Goal: Check status: Check status

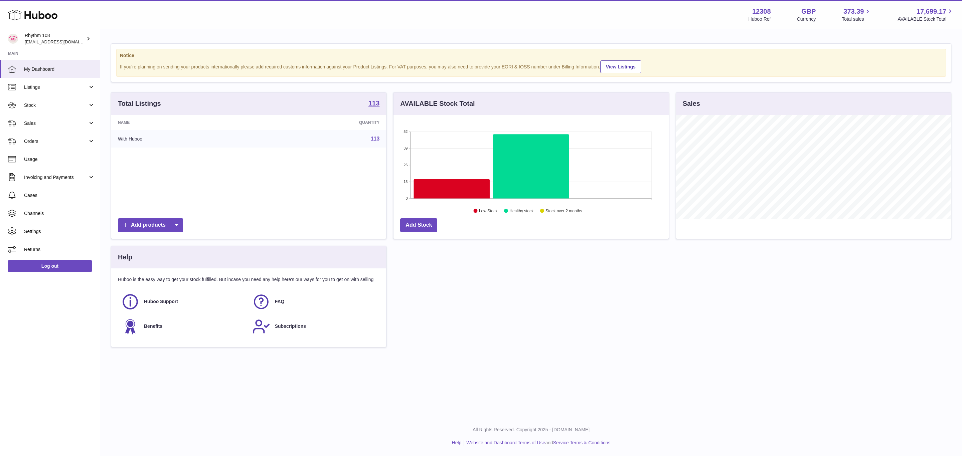
scroll to position [104, 274]
click at [37, 130] on link "Sales" at bounding box center [50, 123] width 100 height 18
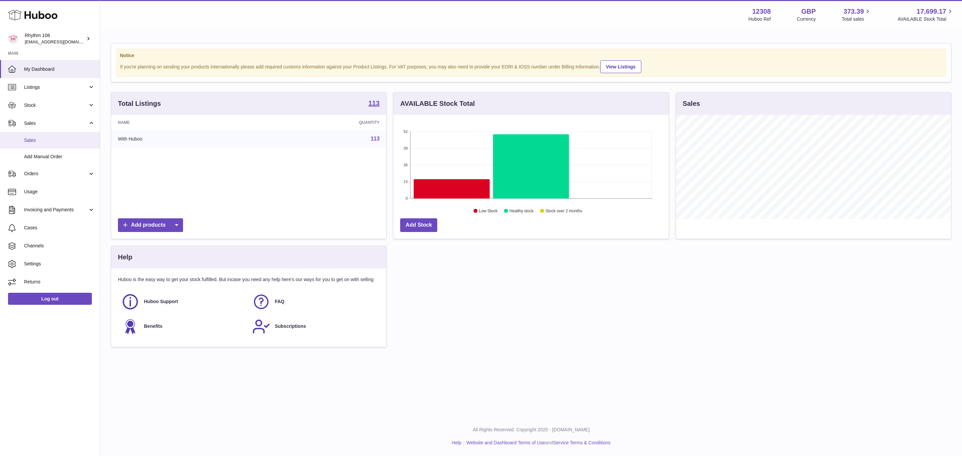
click at [34, 141] on span "Sales" at bounding box center [59, 140] width 71 height 6
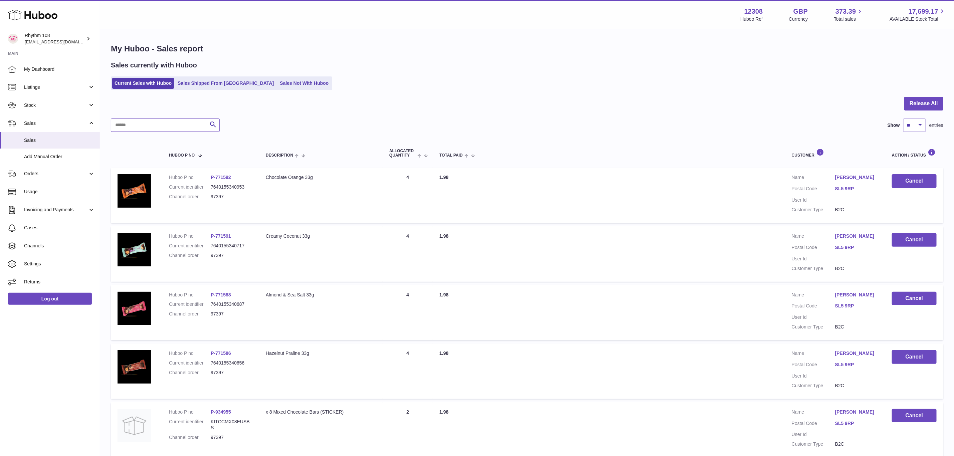
click at [173, 124] on input "text" at bounding box center [165, 125] width 109 height 13
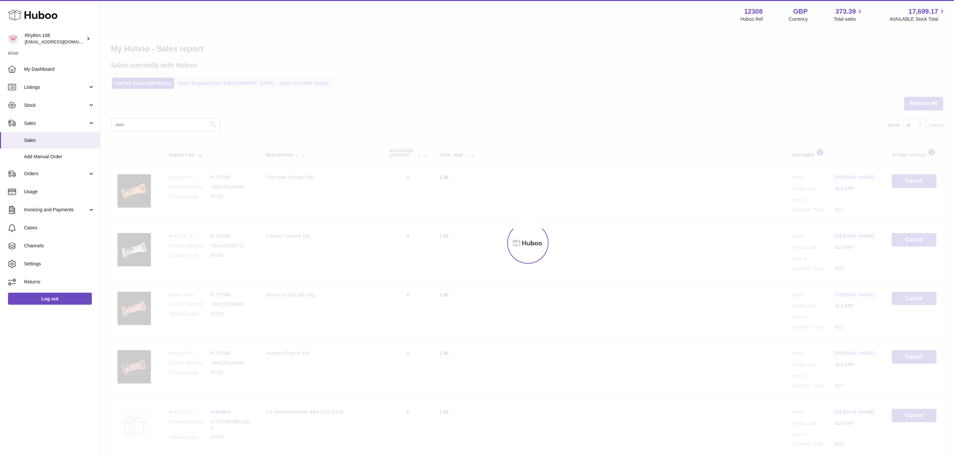
type input "*****"
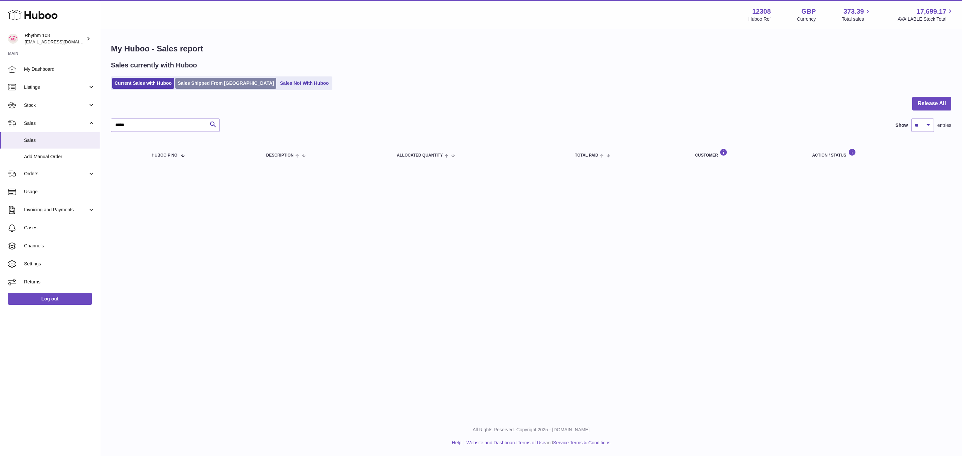
click at [192, 78] on link "Sales Shipped From [GEOGRAPHIC_DATA]" at bounding box center [225, 83] width 101 height 11
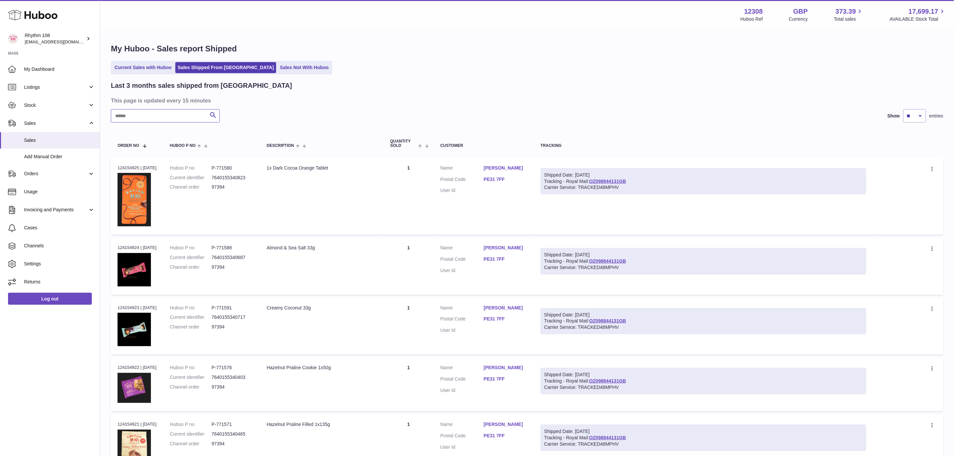
click at [164, 119] on input "text" at bounding box center [165, 115] width 109 height 13
click at [165, 114] on input "text" at bounding box center [165, 115] width 109 height 13
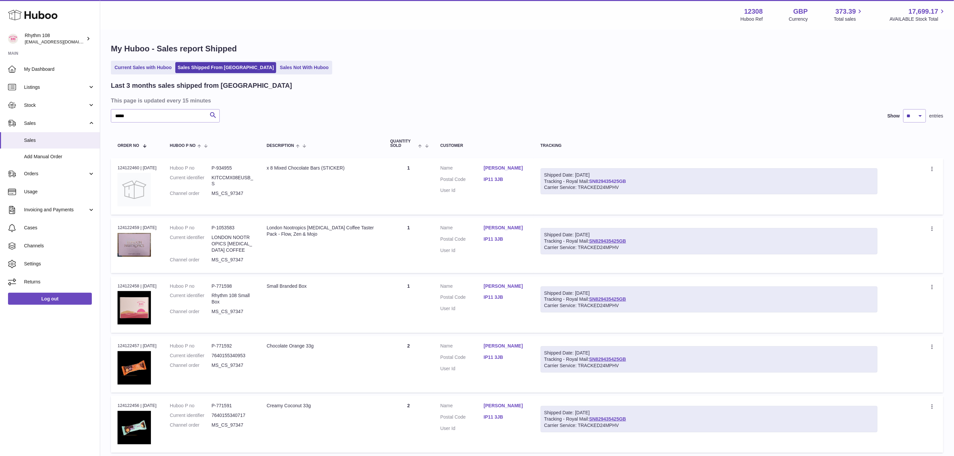
click at [624, 181] on link "SN829435425GB" at bounding box center [607, 181] width 37 height 5
drag, startPoint x: 161, startPoint y: 114, endPoint x: 57, endPoint y: 110, distance: 104.3
click at [57, 110] on div "Huboo Rhythm 108 orders@rhythm108.com Main My Dashboard Listings Not with Huboo…" at bounding box center [477, 415] width 954 height 830
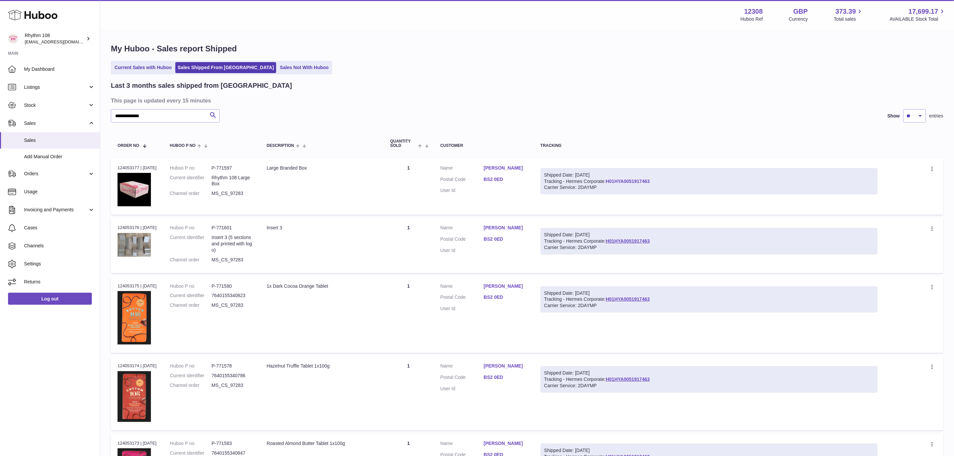
click at [636, 181] on link "H01HYA0051917463" at bounding box center [628, 181] width 44 height 5
drag, startPoint x: 151, startPoint y: 111, endPoint x: 91, endPoint y: 112, distance: 59.8
click at [91, 112] on div "**********" at bounding box center [477, 440] width 954 height 881
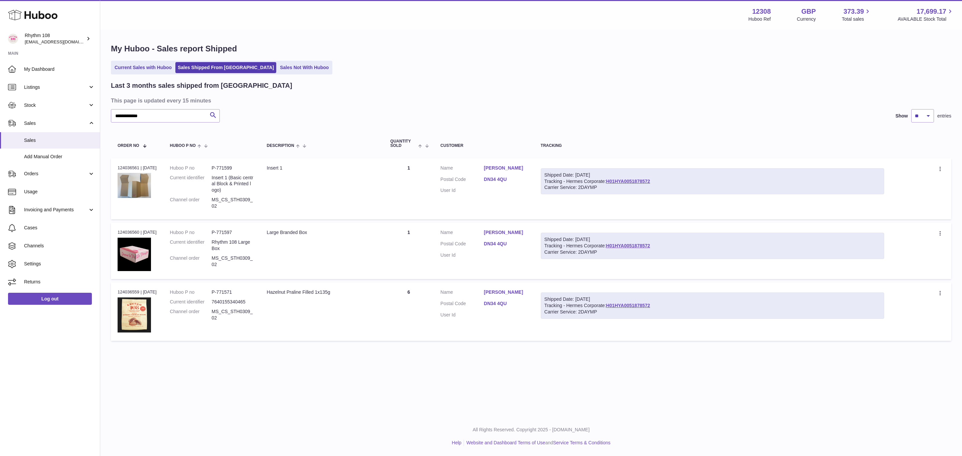
click at [641, 177] on div "Shipped Date: 4th Sep 2025" at bounding box center [712, 175] width 336 height 6
click at [643, 179] on link "H01HYA0051878572" at bounding box center [628, 181] width 44 height 5
drag, startPoint x: 154, startPoint y: 119, endPoint x: 46, endPoint y: 108, distance: 108.7
click at [46, 108] on div "**********" at bounding box center [481, 228] width 962 height 456
paste input "text"
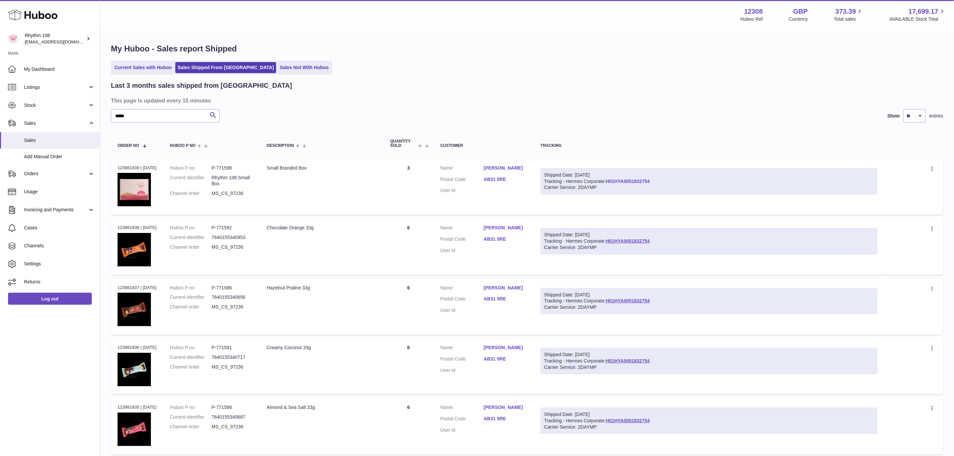
click at [633, 180] on link "H01HYA0051832754" at bounding box center [628, 181] width 44 height 5
drag, startPoint x: 171, startPoint y: 113, endPoint x: 96, endPoint y: 107, distance: 74.4
click at [92, 113] on div "Huboo Rhythm 108 orders@rhythm108.com Main My Dashboard Listings Not with Huboo…" at bounding box center [477, 413] width 954 height 827
click at [644, 183] on link "H01HYA0051832413" at bounding box center [628, 181] width 44 height 5
drag, startPoint x: 182, startPoint y: 113, endPoint x: 102, endPoint y: 120, distance: 80.4
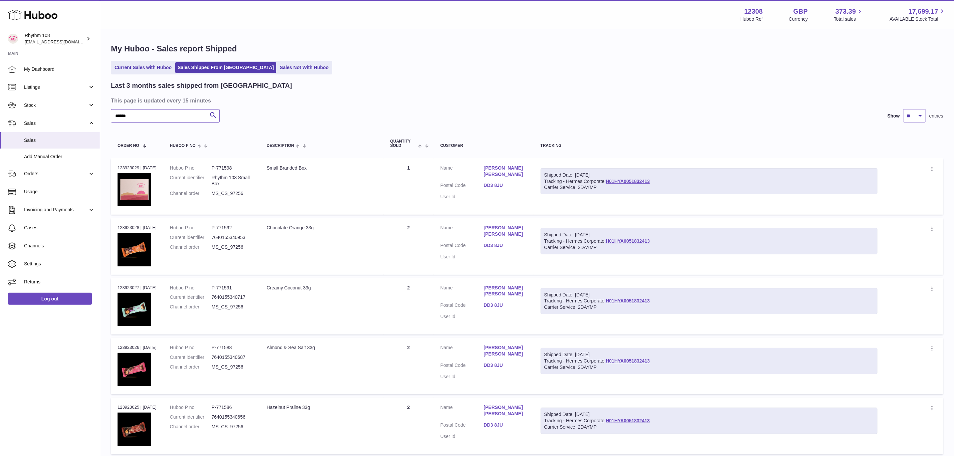
click at [102, 120] on div "My Huboo - Sales report Shipped Current Sales with Huboo Sales Shipped From Hub…" at bounding box center [527, 407] width 854 height 755
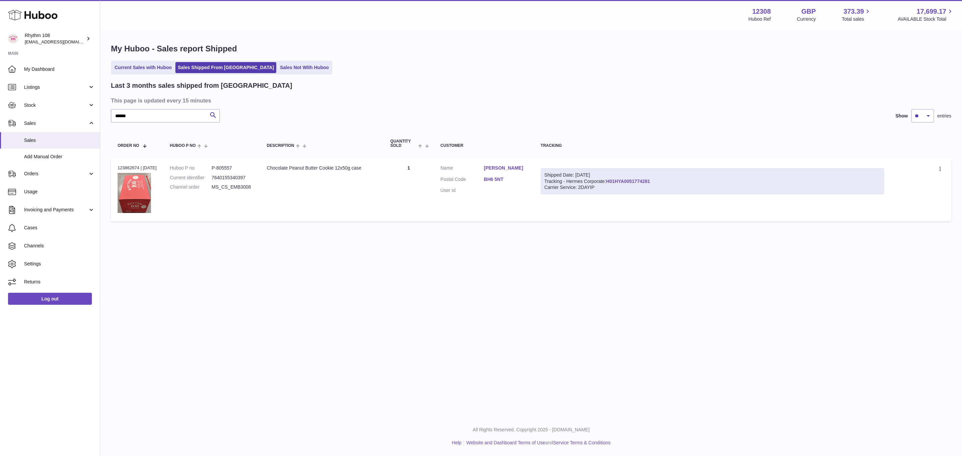
click at [629, 180] on link "H01HYA0051774281" at bounding box center [628, 181] width 44 height 5
drag, startPoint x: 143, startPoint y: 113, endPoint x: 57, endPoint y: 115, distance: 85.5
click at [59, 115] on div "Huboo Rhythm 108 orders@rhythm108.com Main My Dashboard Listings Not with Huboo…" at bounding box center [481, 228] width 962 height 456
paste input "text"
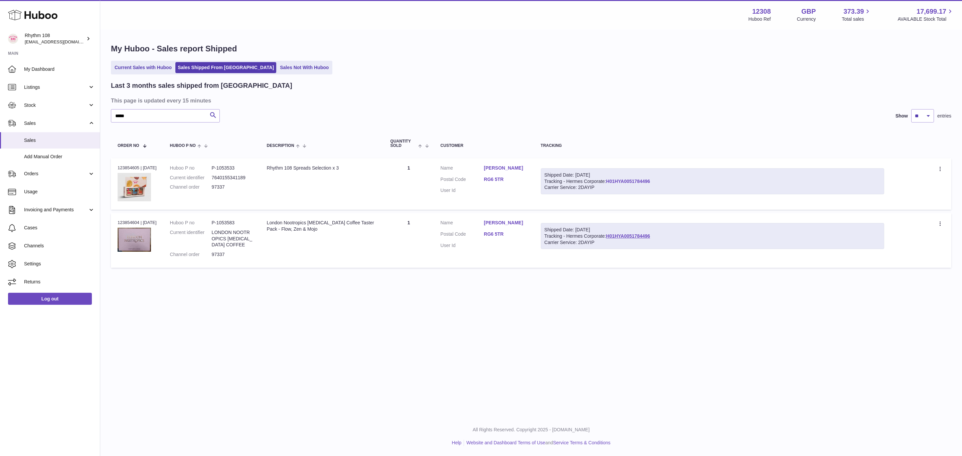
click at [638, 180] on link "H01HYA0051784496" at bounding box center [628, 181] width 44 height 5
drag, startPoint x: 180, startPoint y: 118, endPoint x: 60, endPoint y: 115, distance: 119.6
click at [60, 115] on div "Huboo Rhythm 108 orders@rhythm108.com Main My Dashboard Listings Not with Huboo…" at bounding box center [481, 228] width 962 height 456
paste input "text"
type input "*****"
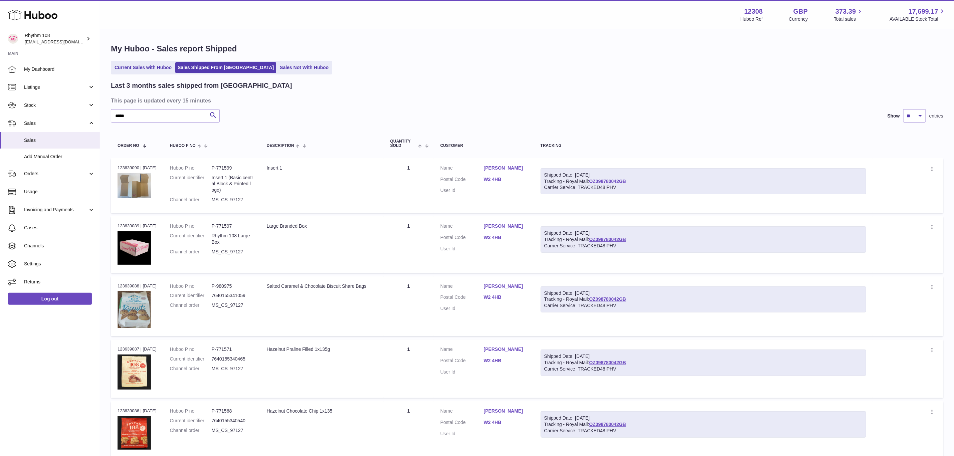
click at [616, 179] on link "OZ098780042GB" at bounding box center [607, 181] width 37 height 5
